Goal: Information Seeking & Learning: Learn about a topic

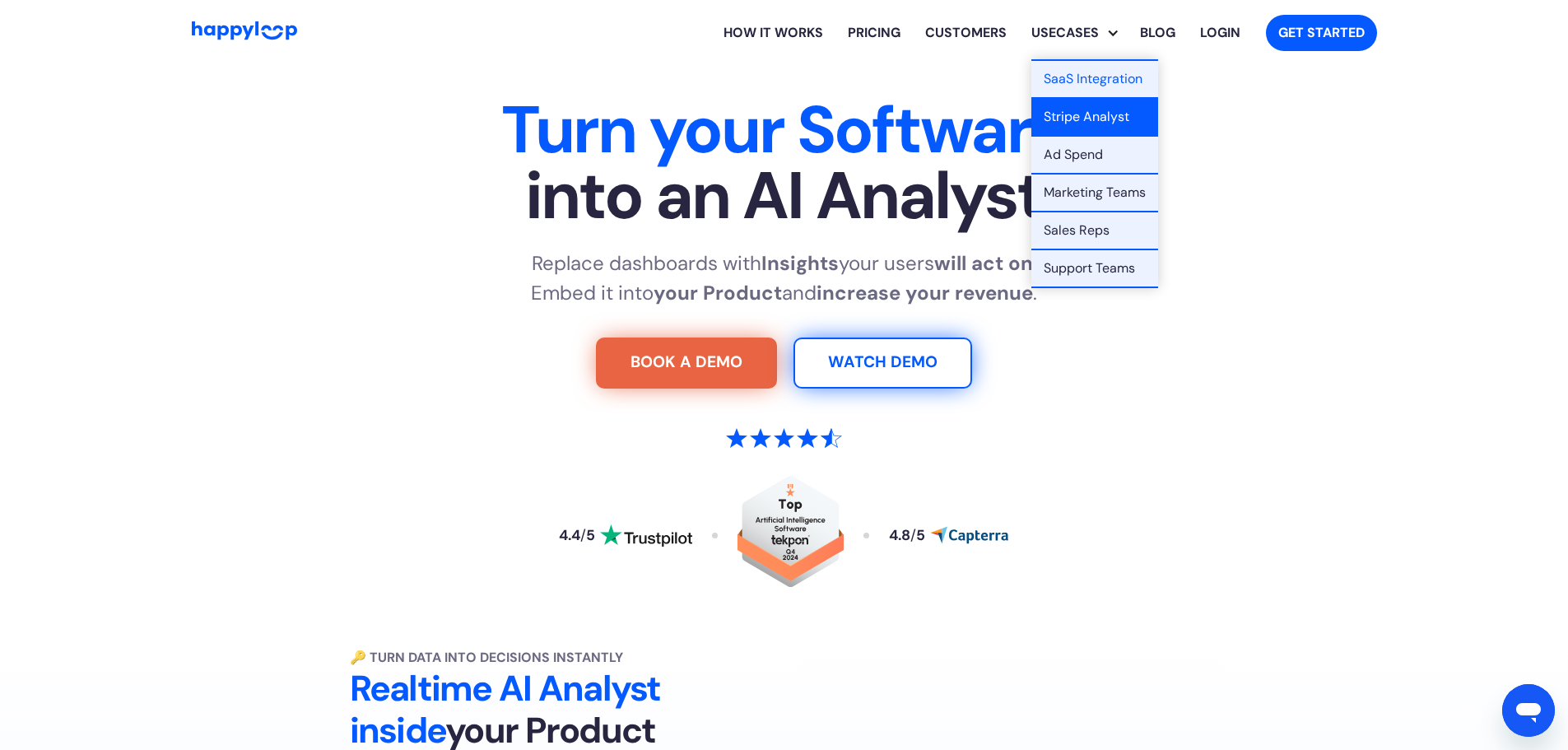
click at [1089, 114] on link "Stripe Analyst" at bounding box center [1095, 117] width 127 height 38
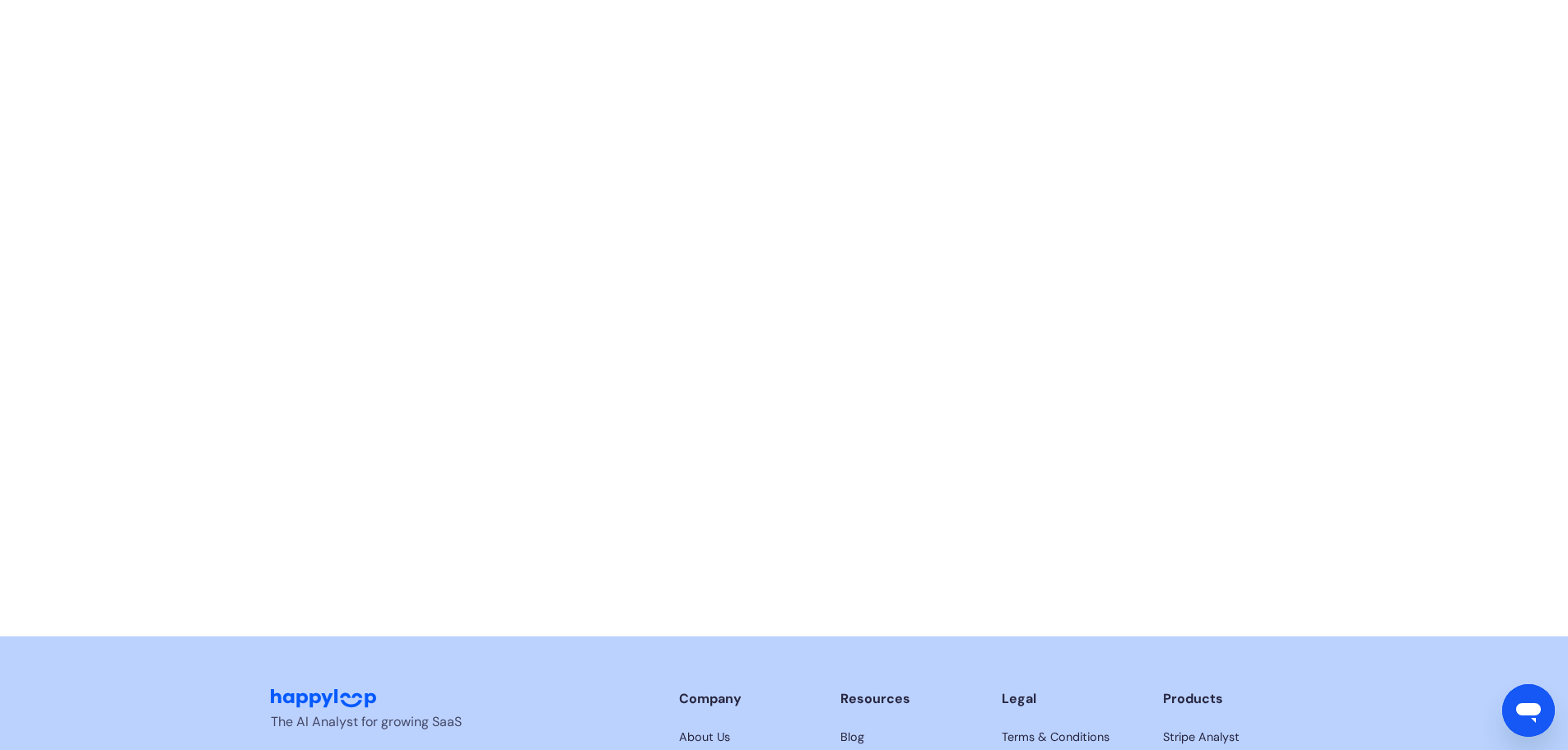
scroll to position [3998, 0]
